Goal: Information Seeking & Learning: Learn about a topic

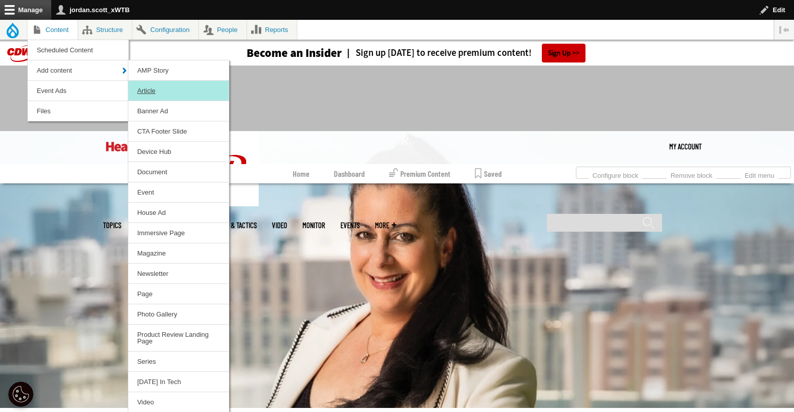
click at [140, 85] on link "Article" at bounding box center [178, 91] width 100 height 20
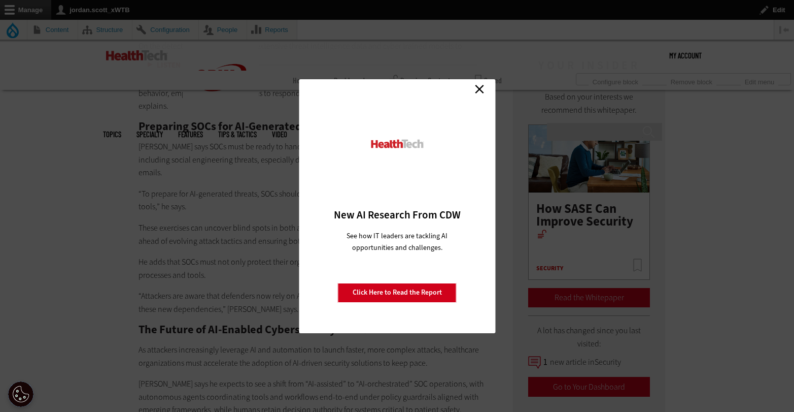
scroll to position [1033, 0]
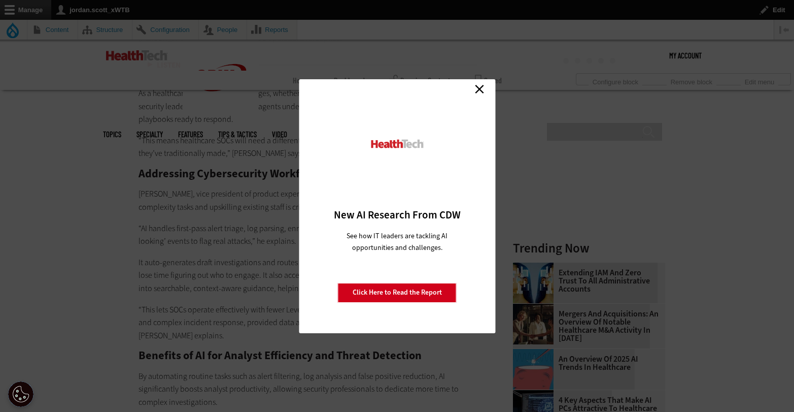
click at [483, 84] on link "Close" at bounding box center [479, 89] width 15 height 15
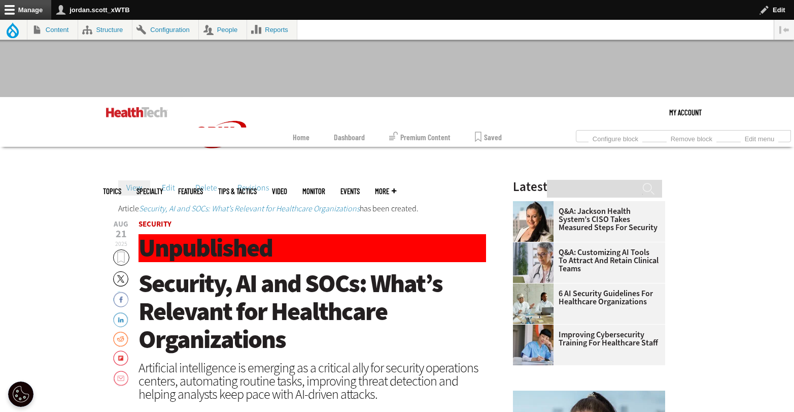
scroll to position [0, 0]
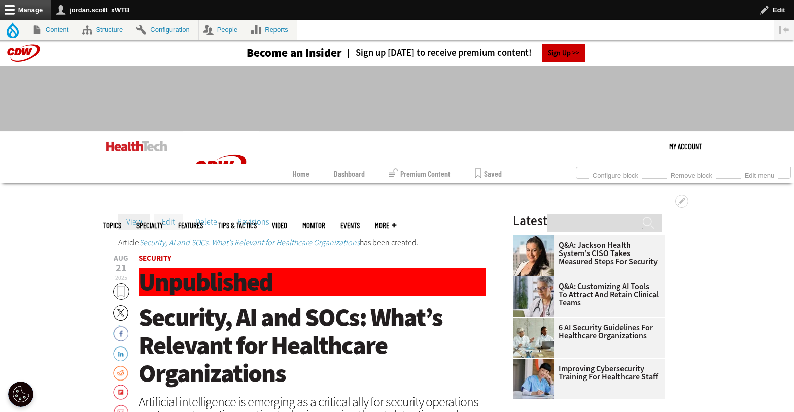
click at [166, 222] on link "Edit" at bounding box center [168, 221] width 29 height 15
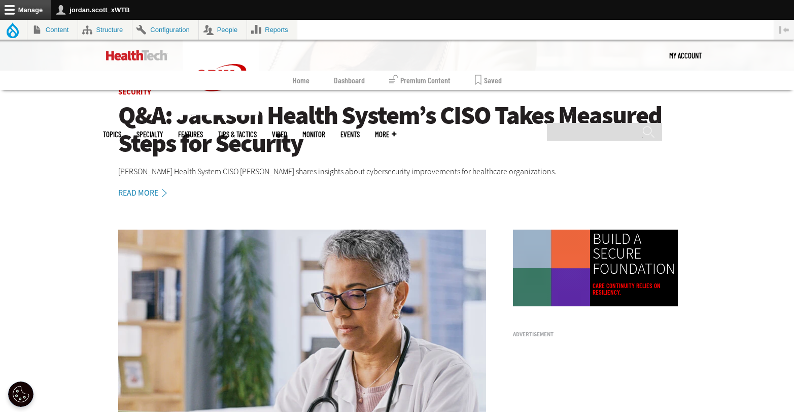
click at [262, 115] on h1 "Q&A: Jackson Health System’s CISO Takes Measured Steps for Security" at bounding box center [397, 129] width 558 height 56
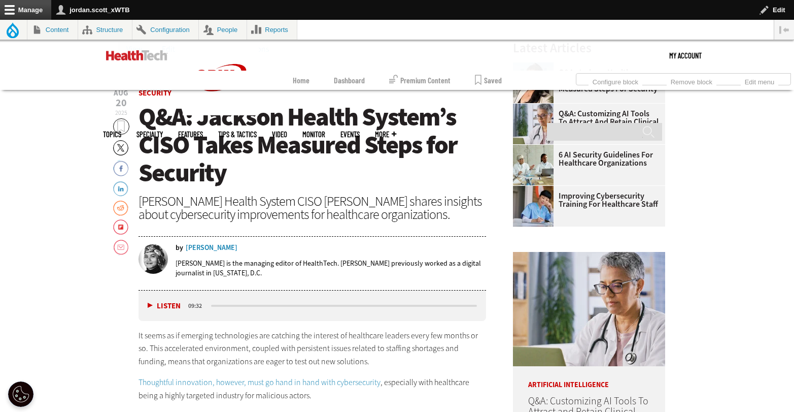
scroll to position [283, 0]
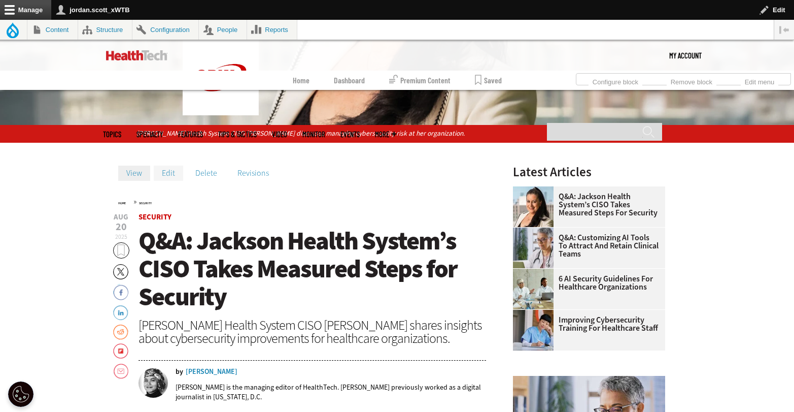
click at [173, 172] on link "Edit" at bounding box center [168, 172] width 29 height 15
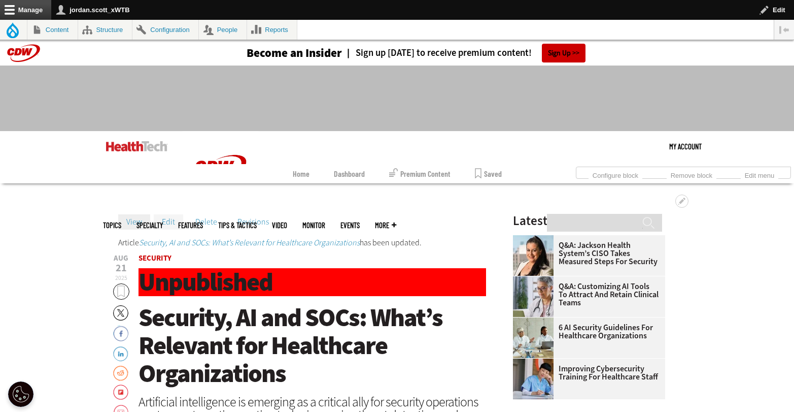
click at [169, 223] on link "Edit" at bounding box center [168, 221] width 29 height 15
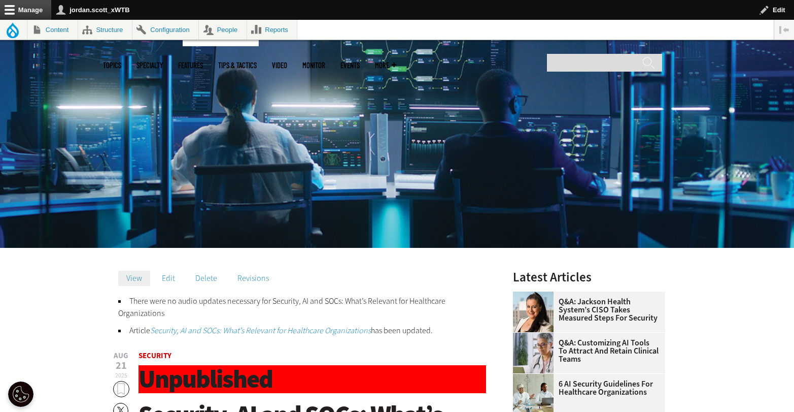
scroll to position [165, 0]
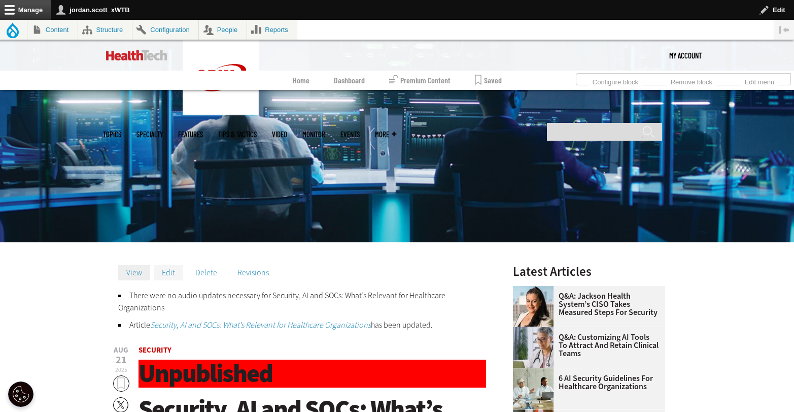
click at [157, 270] on link "Edit" at bounding box center [168, 272] width 29 height 15
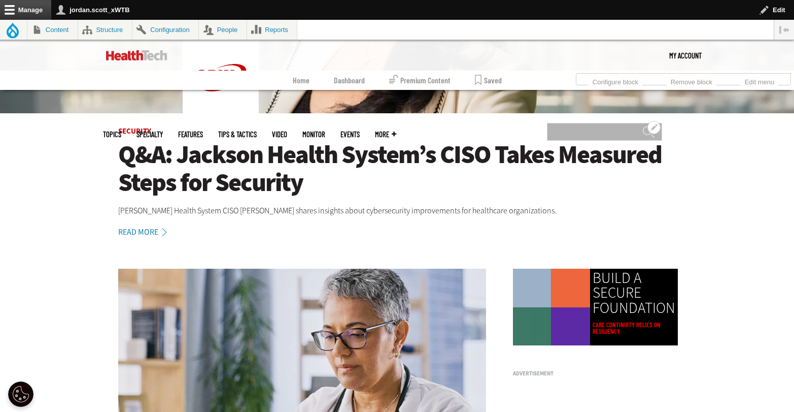
click at [590, 123] on input "Search" at bounding box center [604, 132] width 115 height 18
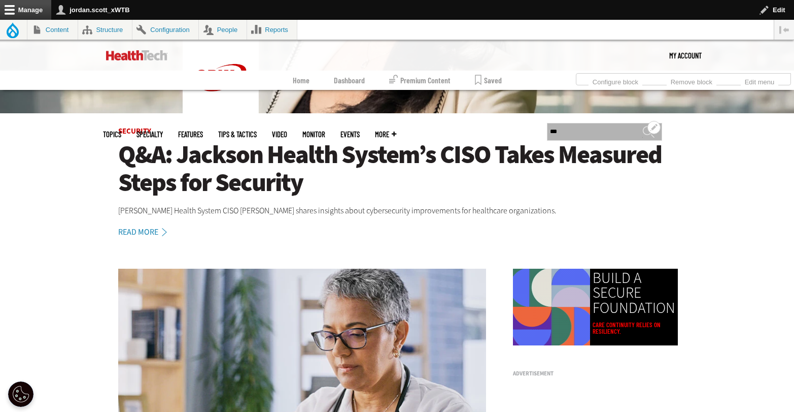
type input "***"
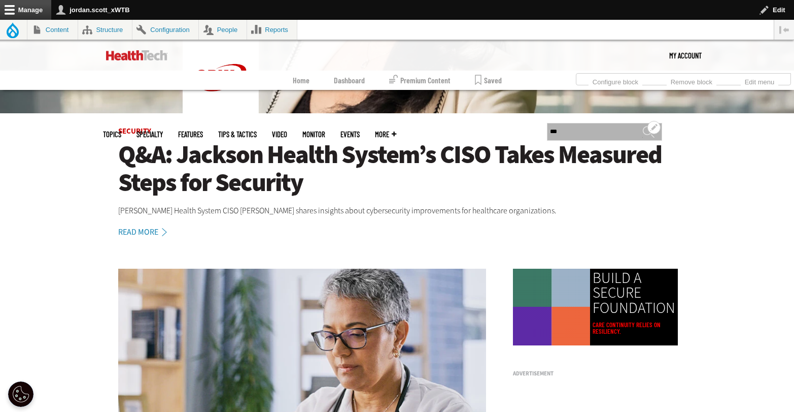
click at [642, 125] on input "******" at bounding box center [648, 135] width 12 height 20
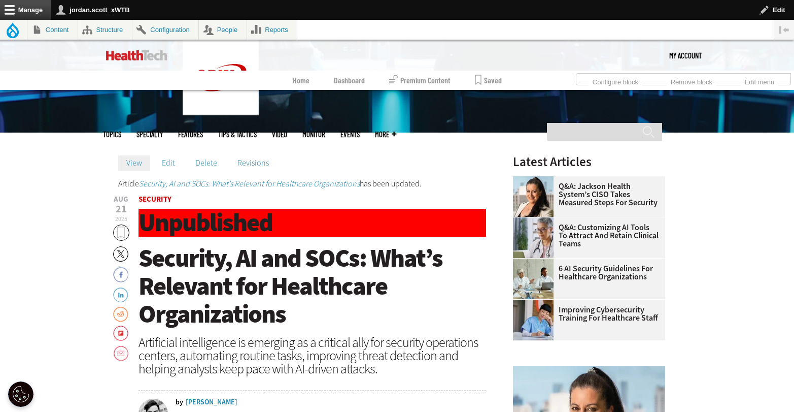
scroll to position [275, 0]
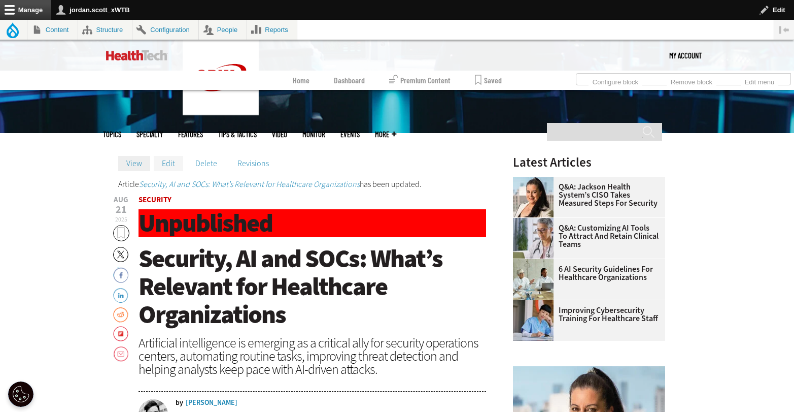
click at [167, 162] on link "Edit" at bounding box center [168, 163] width 29 height 15
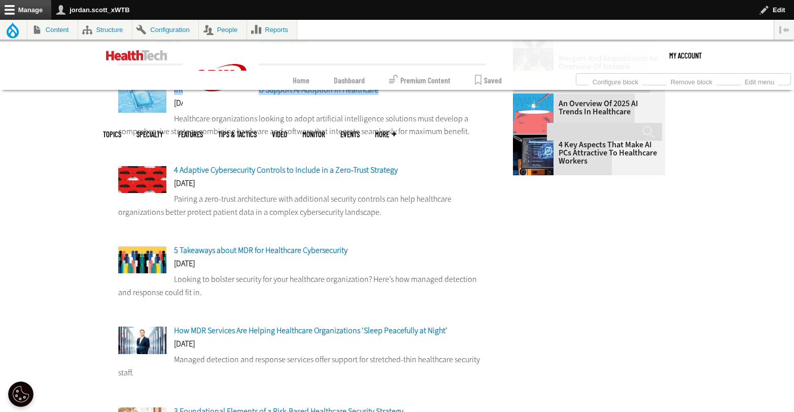
scroll to position [400, 0]
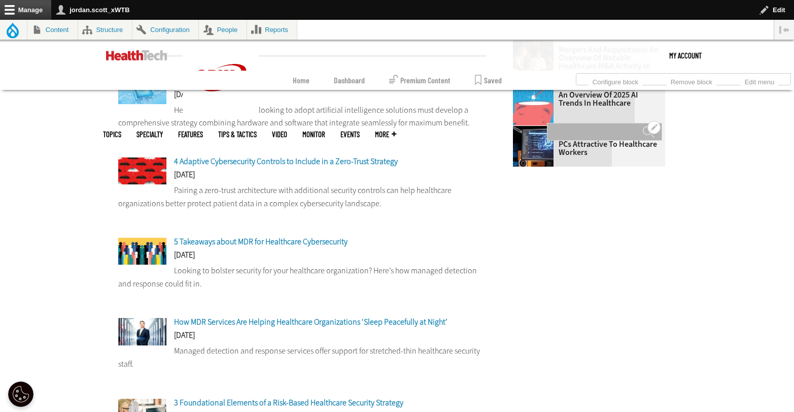
click at [606, 123] on input "Search" at bounding box center [604, 132] width 115 height 18
type input "****"
click at [642, 125] on input "******" at bounding box center [648, 135] width 12 height 20
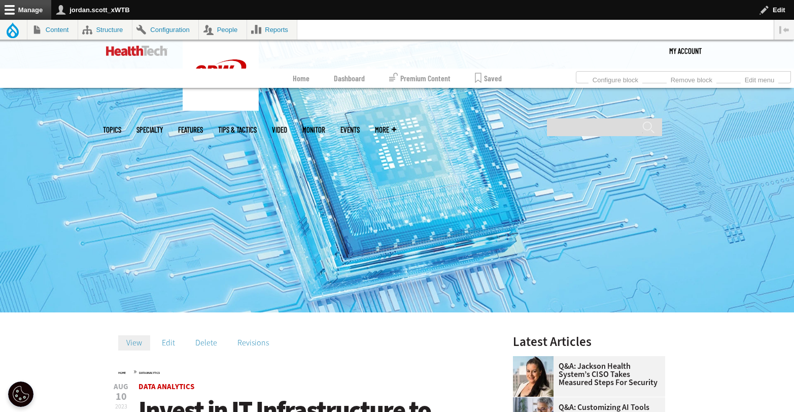
scroll to position [140, 0]
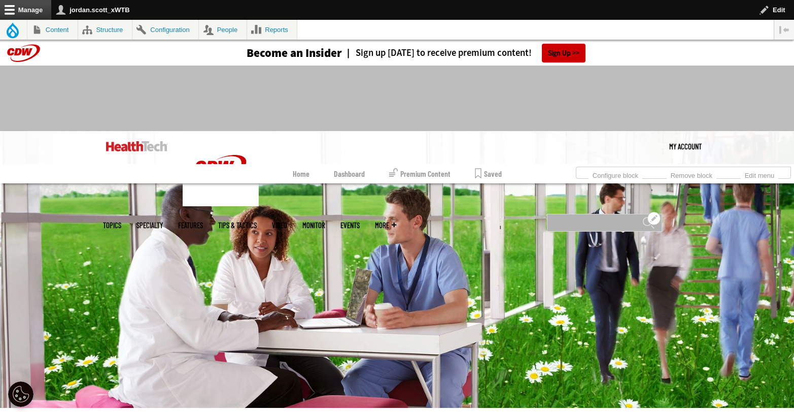
click at [616, 214] on input "Search" at bounding box center [604, 223] width 115 height 18
type input "**********"
click at [642, 216] on input "******" at bounding box center [648, 226] width 12 height 20
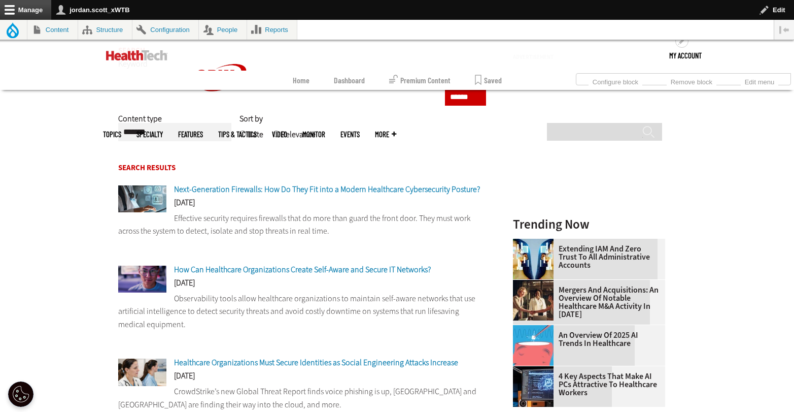
scroll to position [169, 0]
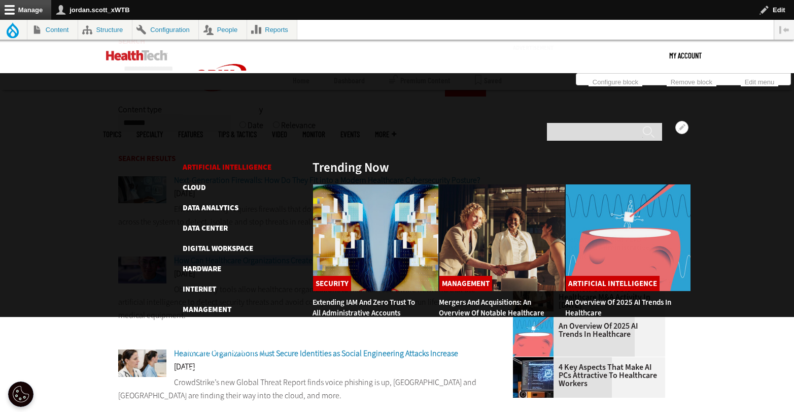
click at [224, 162] on link "Artificial Intelligence" at bounding box center [227, 167] width 89 height 10
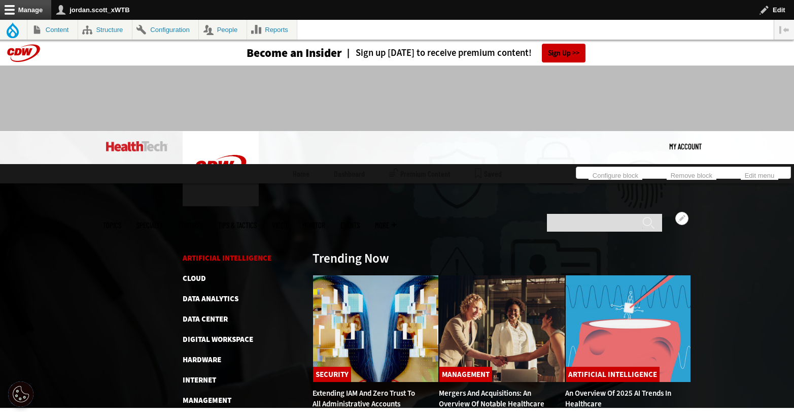
click at [220, 253] on link "Artificial Intelligence" at bounding box center [227, 258] width 89 height 10
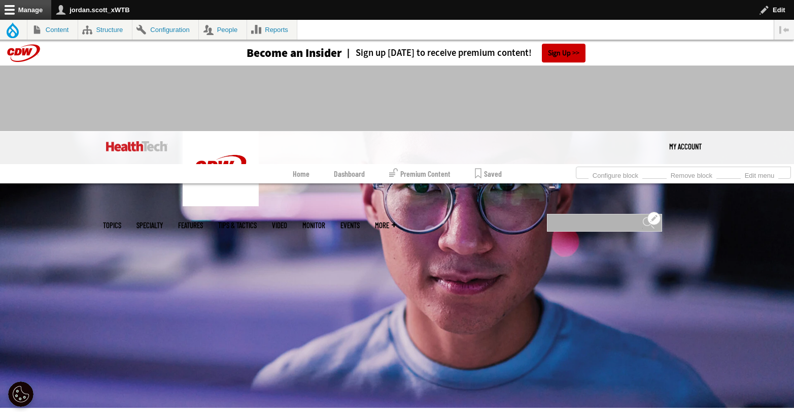
click at [607, 214] on input "Search" at bounding box center [604, 223] width 115 height 18
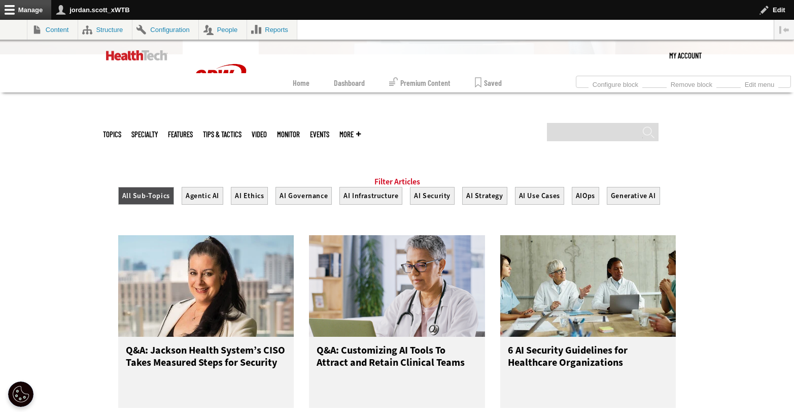
scroll to position [366, 0]
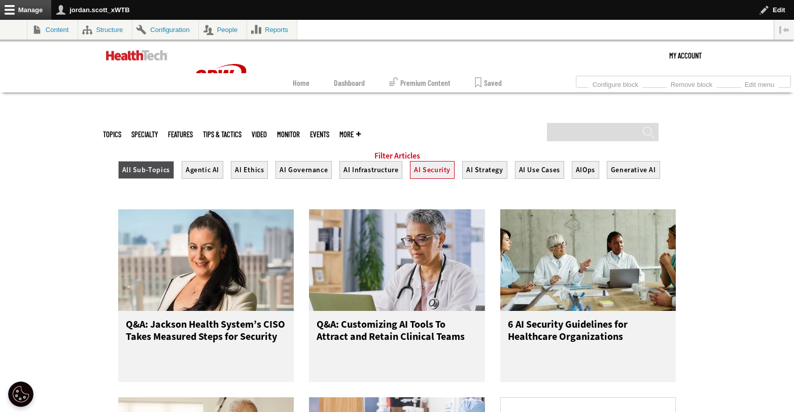
click at [438, 179] on button "AI Security" at bounding box center [432, 170] width 45 height 18
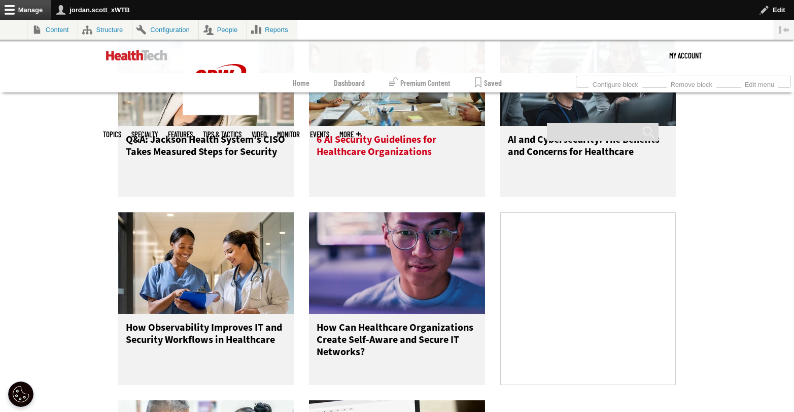
scroll to position [560, 0]
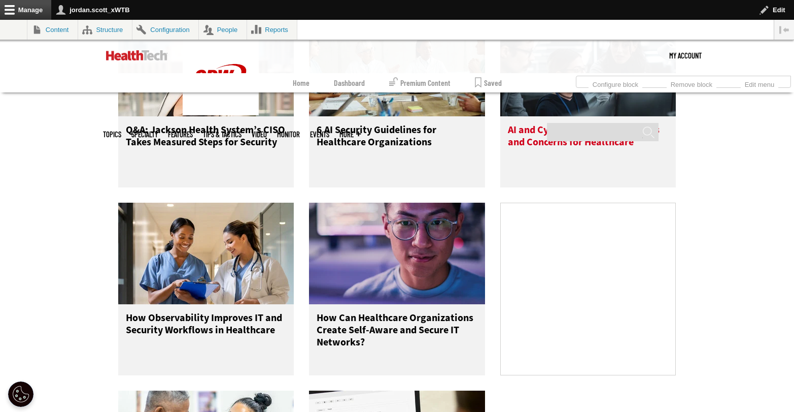
click at [543, 142] on h3 "AI and Cybersecurity: The Benefits and Concerns for Healthcare" at bounding box center [588, 144] width 161 height 41
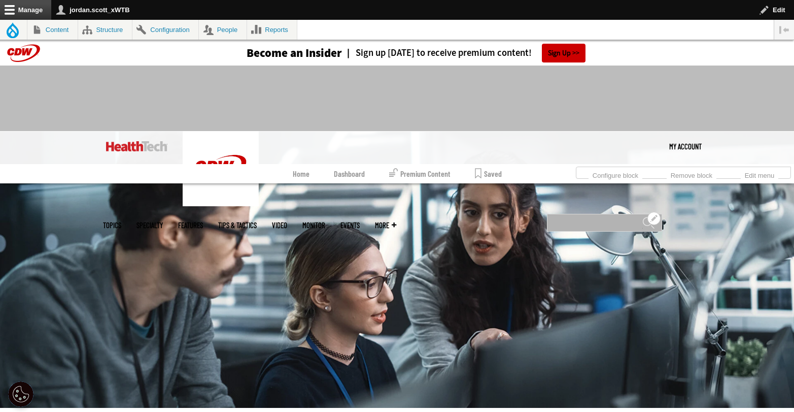
click at [617, 214] on input "Search" at bounding box center [604, 223] width 115 height 18
type input "*"
type input "**********"
click at [642, 216] on input "******" at bounding box center [648, 226] width 12 height 20
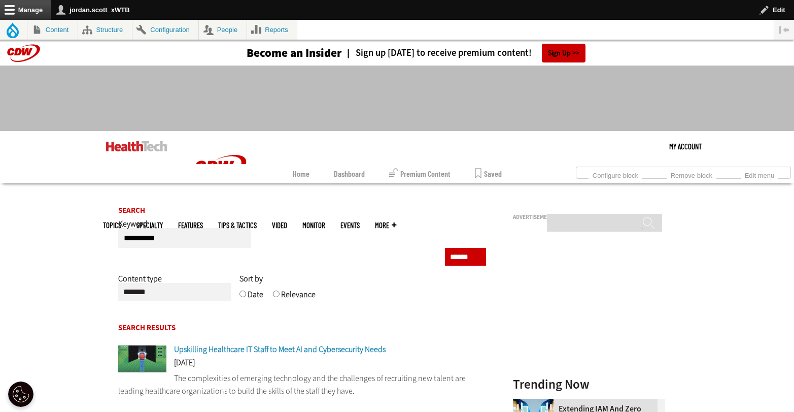
click at [297, 351] on span "Upskilling Healthcare IT Staff to Meet AI and Cybersecurity Needs" at bounding box center [280, 349] width 212 height 11
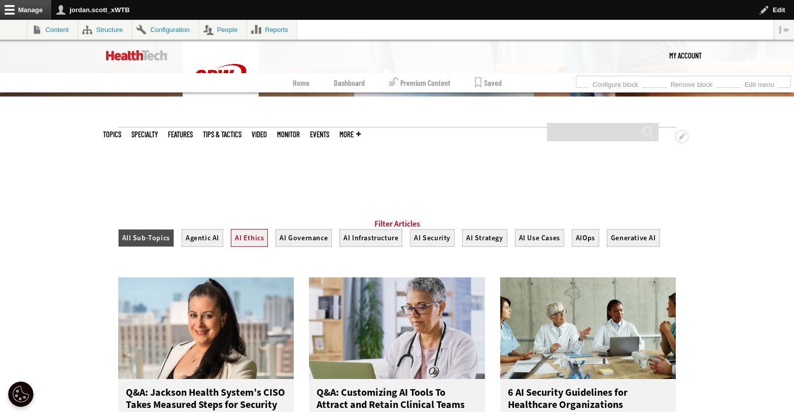
scroll to position [299, 0]
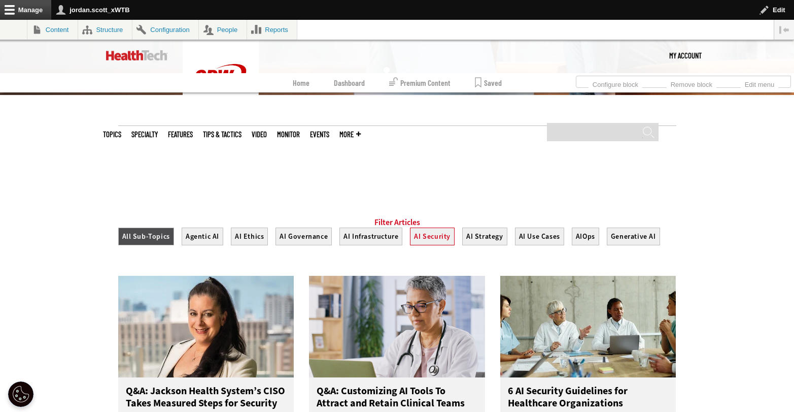
click at [429, 245] on button "AI Security" at bounding box center [432, 236] width 45 height 18
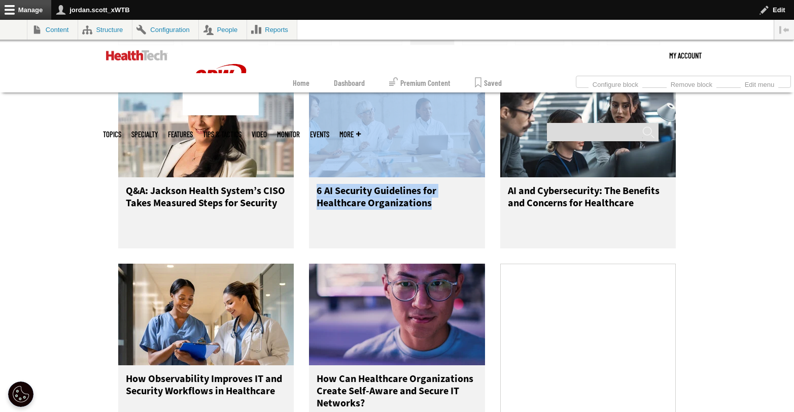
scroll to position [609, 0]
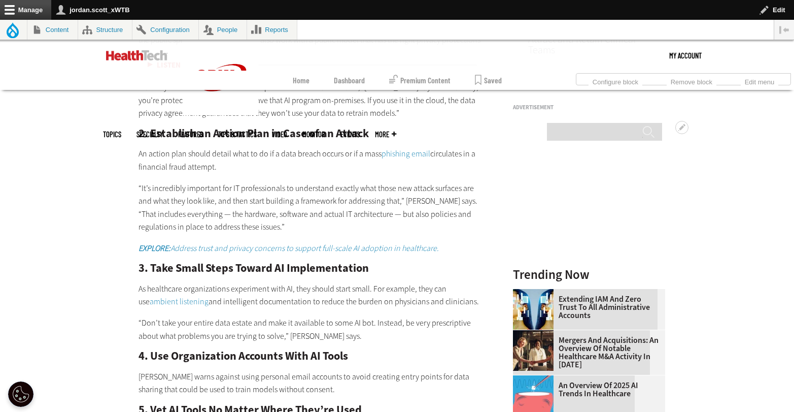
scroll to position [1025, 0]
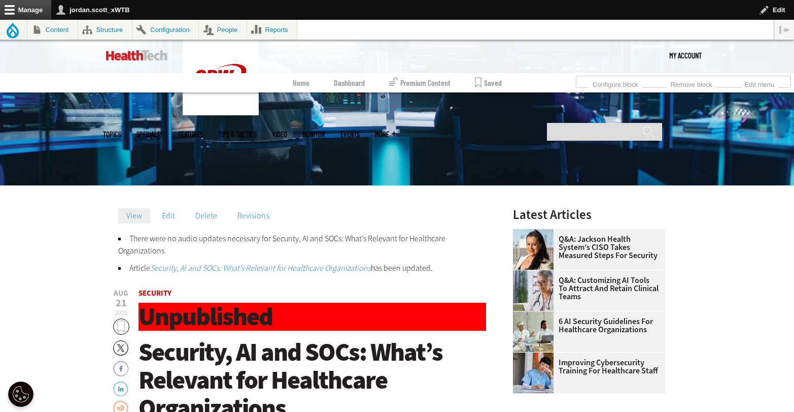
scroll to position [223, 0]
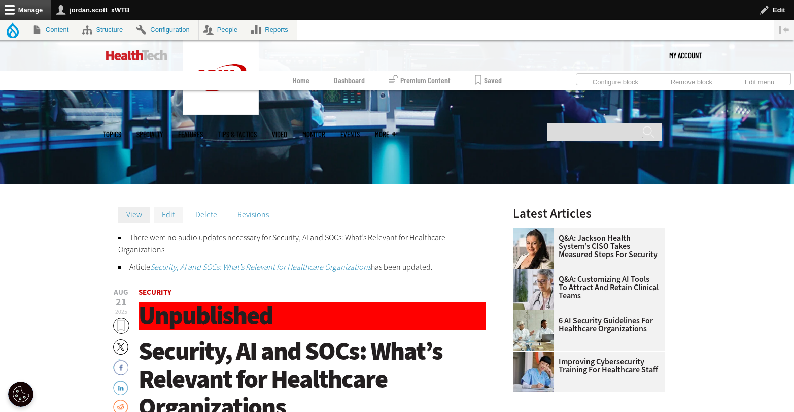
click at [176, 214] on link "Edit" at bounding box center [168, 214] width 29 height 15
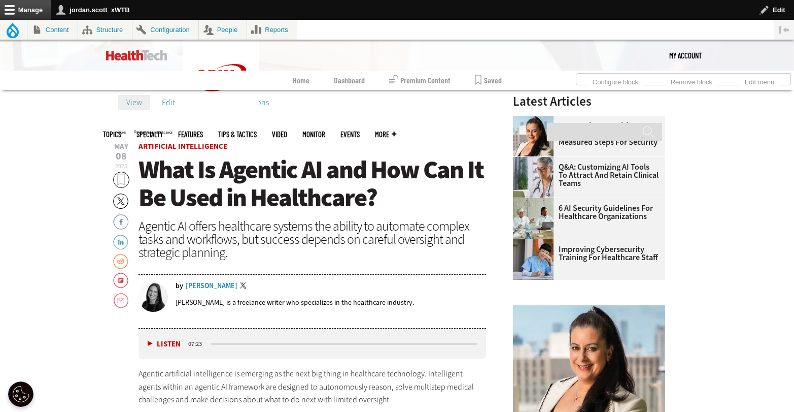
scroll to position [345, 0]
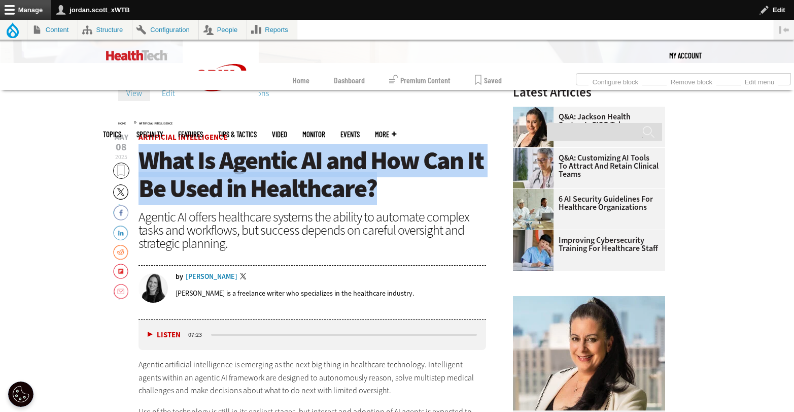
drag, startPoint x: 348, startPoint y: 186, endPoint x: 143, endPoint y: 169, distance: 205.7
click at [143, 169] on h1 "What Is Agentic AI and How Can It Be Used in Healthcare?" at bounding box center [313, 175] width 348 height 56
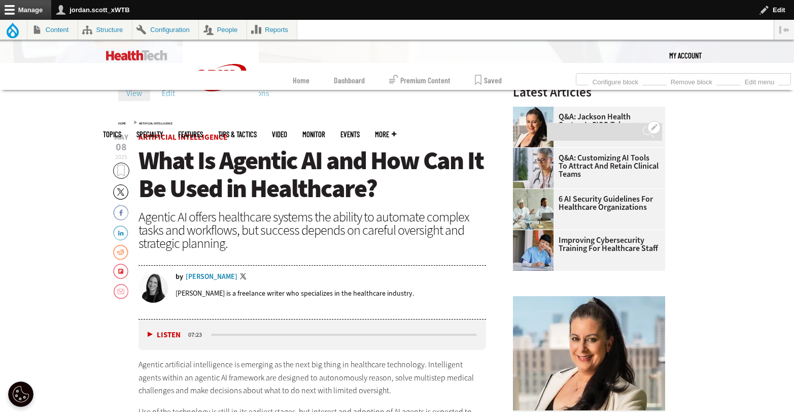
click at [605, 118] on div "Open configuration options Configure block Remove block Search ******" at bounding box center [603, 132] width 122 height 28
click at [599, 123] on input "Search" at bounding box center [604, 132] width 115 height 18
type input "**********"
click at [642, 125] on input "******" at bounding box center [648, 135] width 12 height 20
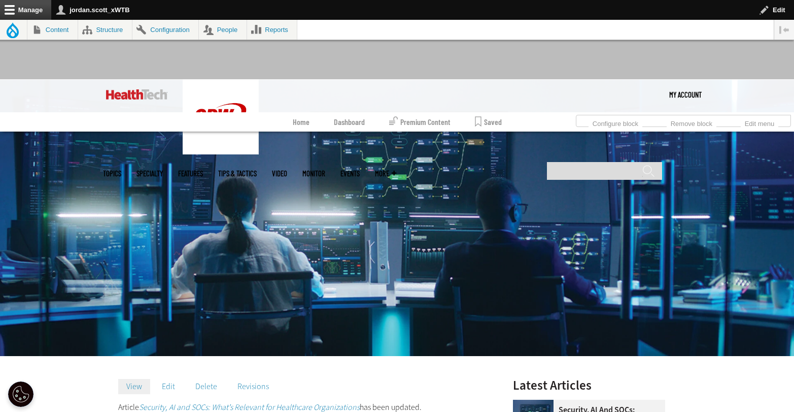
scroll to position [97, 0]
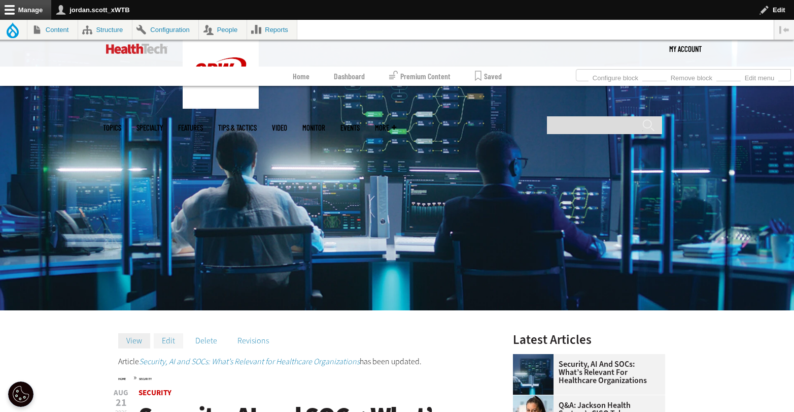
click at [168, 340] on link "Edit" at bounding box center [168, 340] width 29 height 15
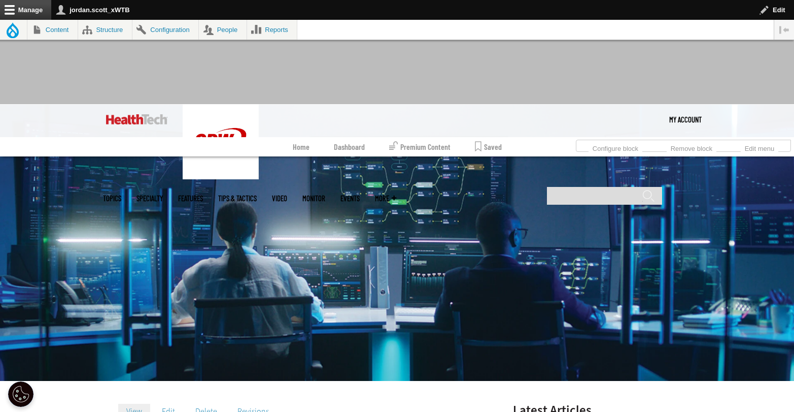
scroll to position [25, 0]
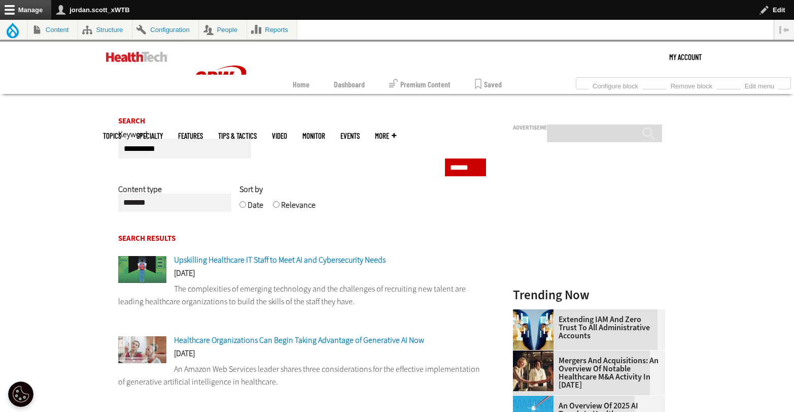
click at [312, 261] on span "Upskilling Healthcare IT Staff to Meet AI and Cybersecurity Needs" at bounding box center [280, 259] width 212 height 11
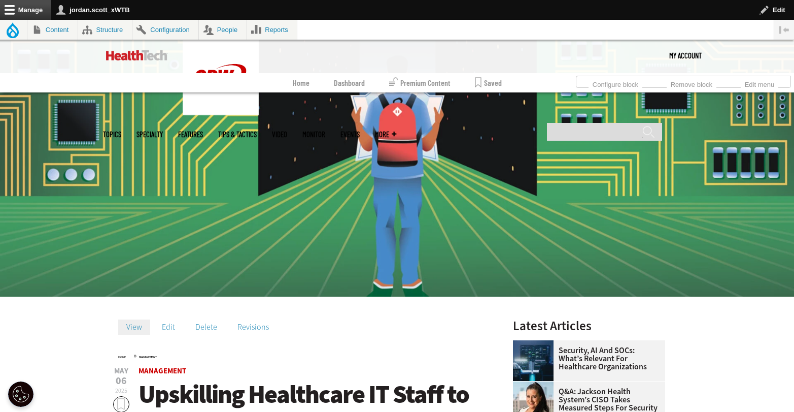
scroll to position [226, 0]
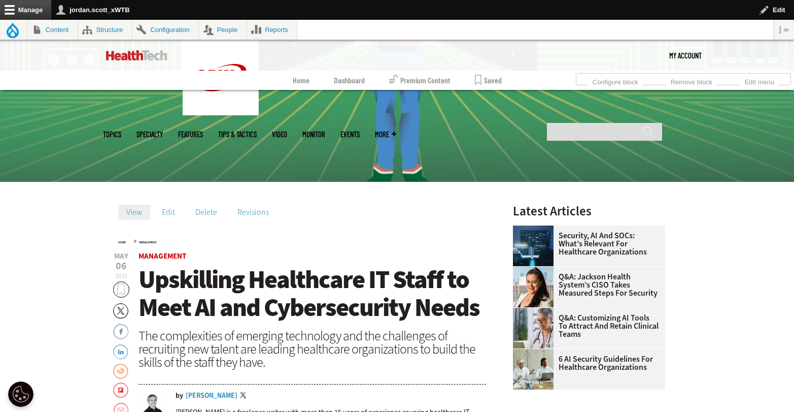
drag, startPoint x: 340, startPoint y: 301, endPoint x: 393, endPoint y: 299, distance: 53.3
click at [340, 300] on span "Upskilling Healthcare IT Staff to Meet AI and Cybersecurity Needs" at bounding box center [309, 292] width 341 height 61
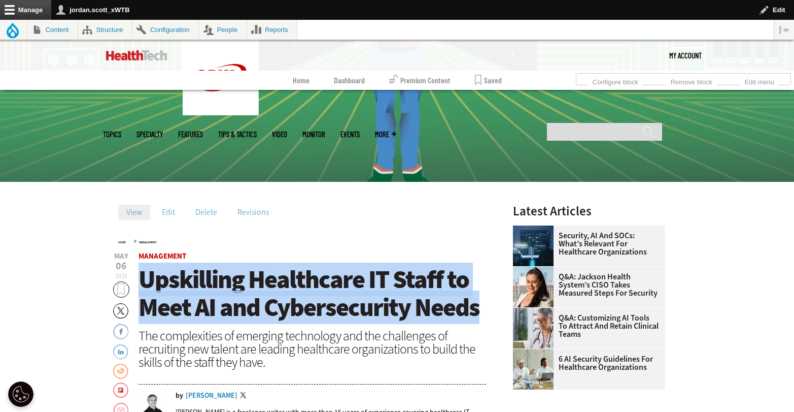
drag, startPoint x: 484, startPoint y: 308, endPoint x: 141, endPoint y: 289, distance: 343.6
click at [141, 289] on h1 "Upskilling Healthcare IT Staff to Meet AI and Cybersecurity Needs" at bounding box center [313, 293] width 348 height 56
copy span "Upskilling Healthcare IT Staff to Meet AI and Cybersecurity Needs"
